Goal: Task Accomplishment & Management: Manage account settings

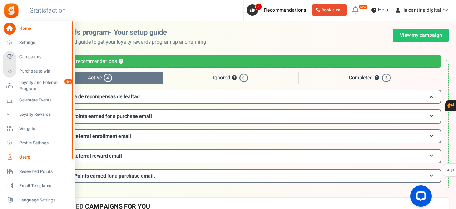
click at [25, 158] on span "Users" at bounding box center [44, 157] width 50 height 6
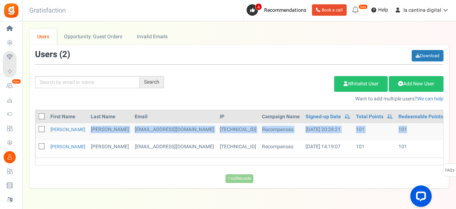
drag, startPoint x: 372, startPoint y: 129, endPoint x: 37, endPoint y: 125, distance: 334.6
click at [37, 125] on tr "Roy Vargas rvarcr@gmail.com 200.91.150.15 Recompensas 04/09/2025 20:28:21 Campa…" at bounding box center [259, 131] width 446 height 17
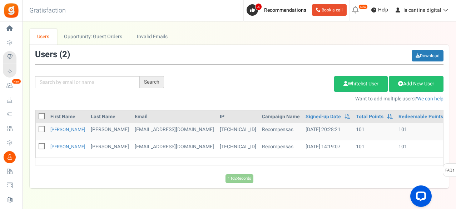
click at [227, 84] on div "Add Etsy Order Delete Selected Users Import Users Spam Protection Subtract Poin…" at bounding box center [309, 87] width 280 height 31
click at [449, 128] on link at bounding box center [455, 131] width 13 height 11
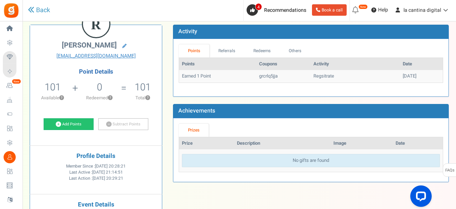
scroll to position [48, 0]
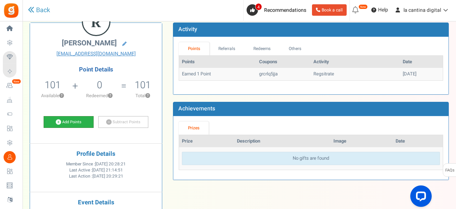
click at [74, 123] on link "Add Points" at bounding box center [69, 122] width 50 height 12
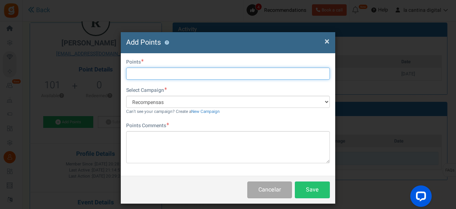
click at [194, 70] on input "text" at bounding box center [228, 74] width 204 height 12
type input "1000"
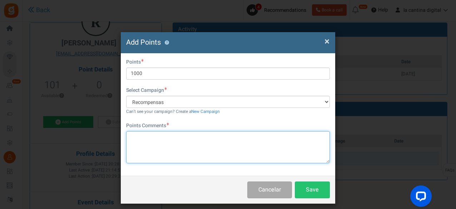
click at [189, 149] on textarea at bounding box center [228, 147] width 204 height 32
type textarea "por playo"
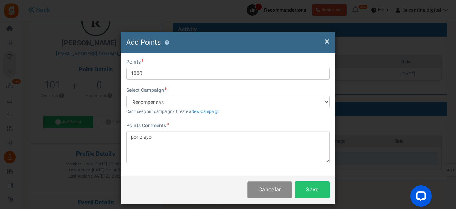
click at [265, 194] on button "Cancelar" at bounding box center [269, 190] width 45 height 17
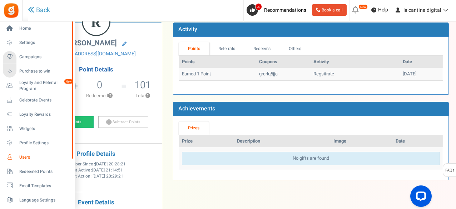
click at [23, 155] on span "Users" at bounding box center [44, 157] width 50 height 6
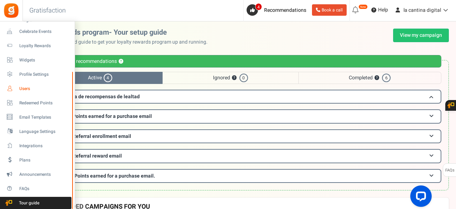
click at [14, 87] on icon at bounding box center [10, 89] width 12 height 12
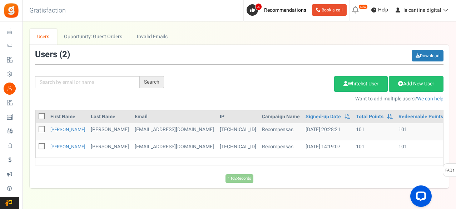
click at [449, 130] on link at bounding box center [455, 131] width 13 height 11
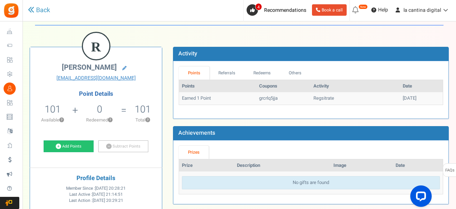
scroll to position [26, 0]
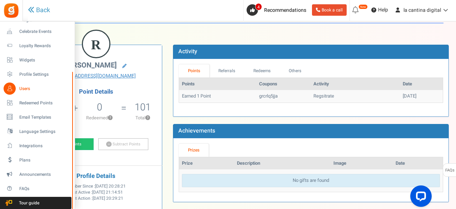
click at [9, 88] on icon at bounding box center [10, 89] width 12 height 12
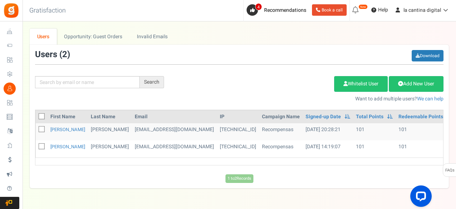
click at [449, 128] on link at bounding box center [455, 131] width 13 height 11
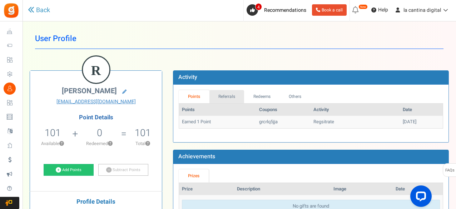
click at [235, 95] on link "Referrals" at bounding box center [226, 96] width 35 height 13
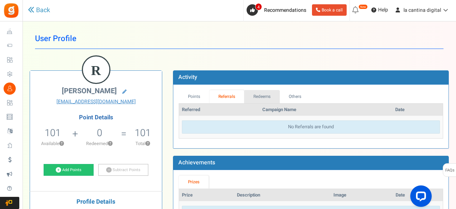
click at [262, 98] on link "Redeems" at bounding box center [262, 96] width 36 height 13
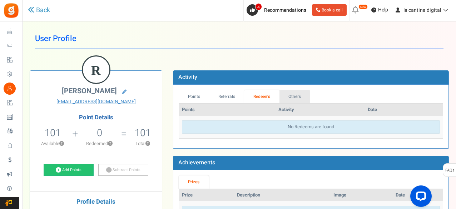
click at [291, 97] on link "Others" at bounding box center [295, 96] width 31 height 13
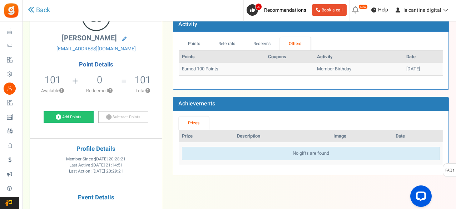
scroll to position [55, 0]
